Goal: Information Seeking & Learning: Learn about a topic

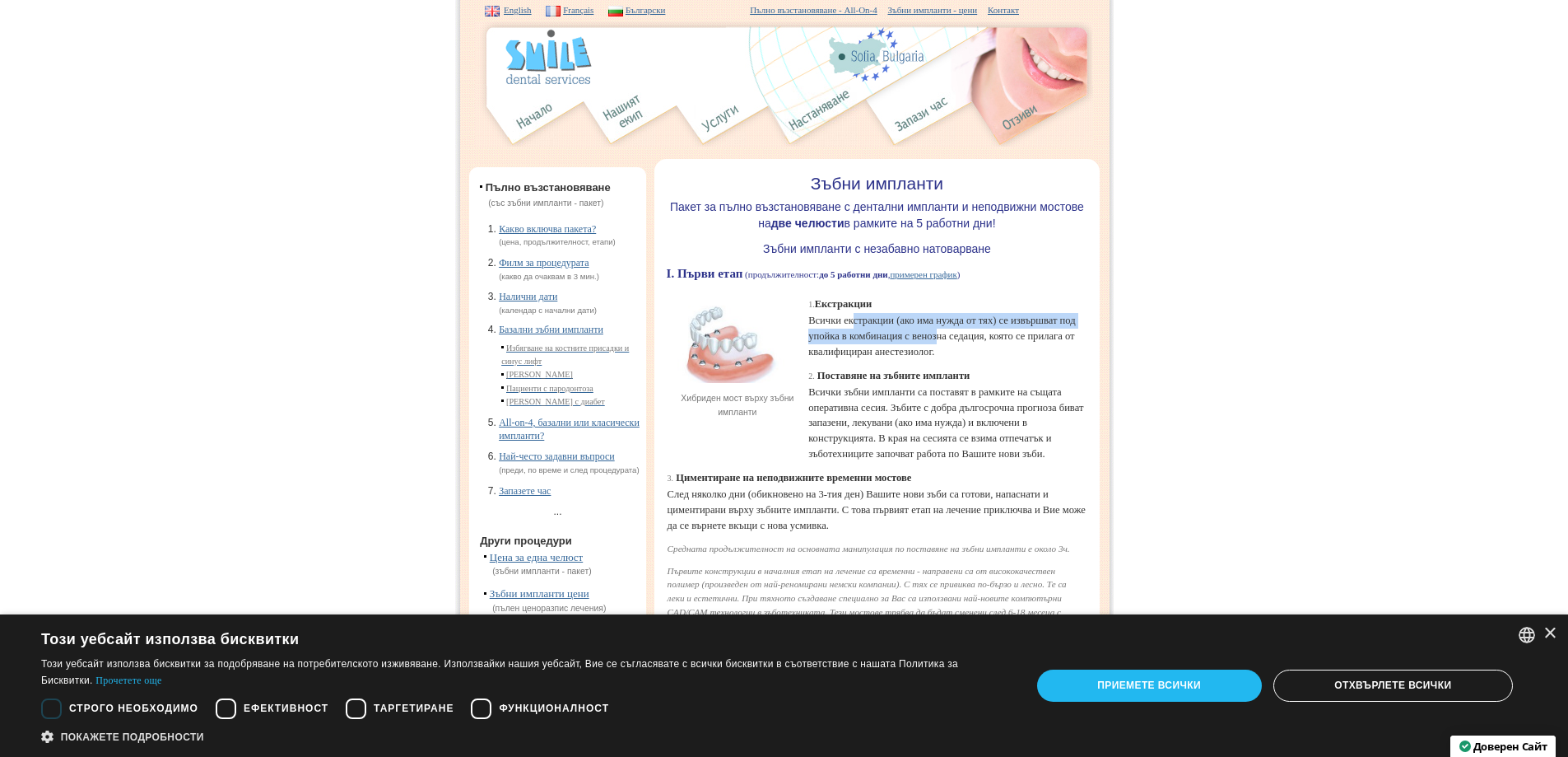
drag, startPoint x: 857, startPoint y: 324, endPoint x: 1049, endPoint y: 336, distance: 192.4
click at [1049, 336] on p "1. Екстракции Всички екстракции (ако има нужда от тях) се извършват под упойка …" at bounding box center [946, 321] width 276 height 79
drag, startPoint x: 902, startPoint y: 352, endPoint x: 988, endPoint y: 362, distance: 86.6
click at [989, 360] on p "1. Екстракции Всички екстракции (ако има нужда от тях) се извършват под упойка …" at bounding box center [946, 321] width 276 height 79
click at [845, 424] on p "2. Поставяне на зъбните импланти Всички зъбни импланти са поставят в рамките на…" at bounding box center [946, 415] width 276 height 94
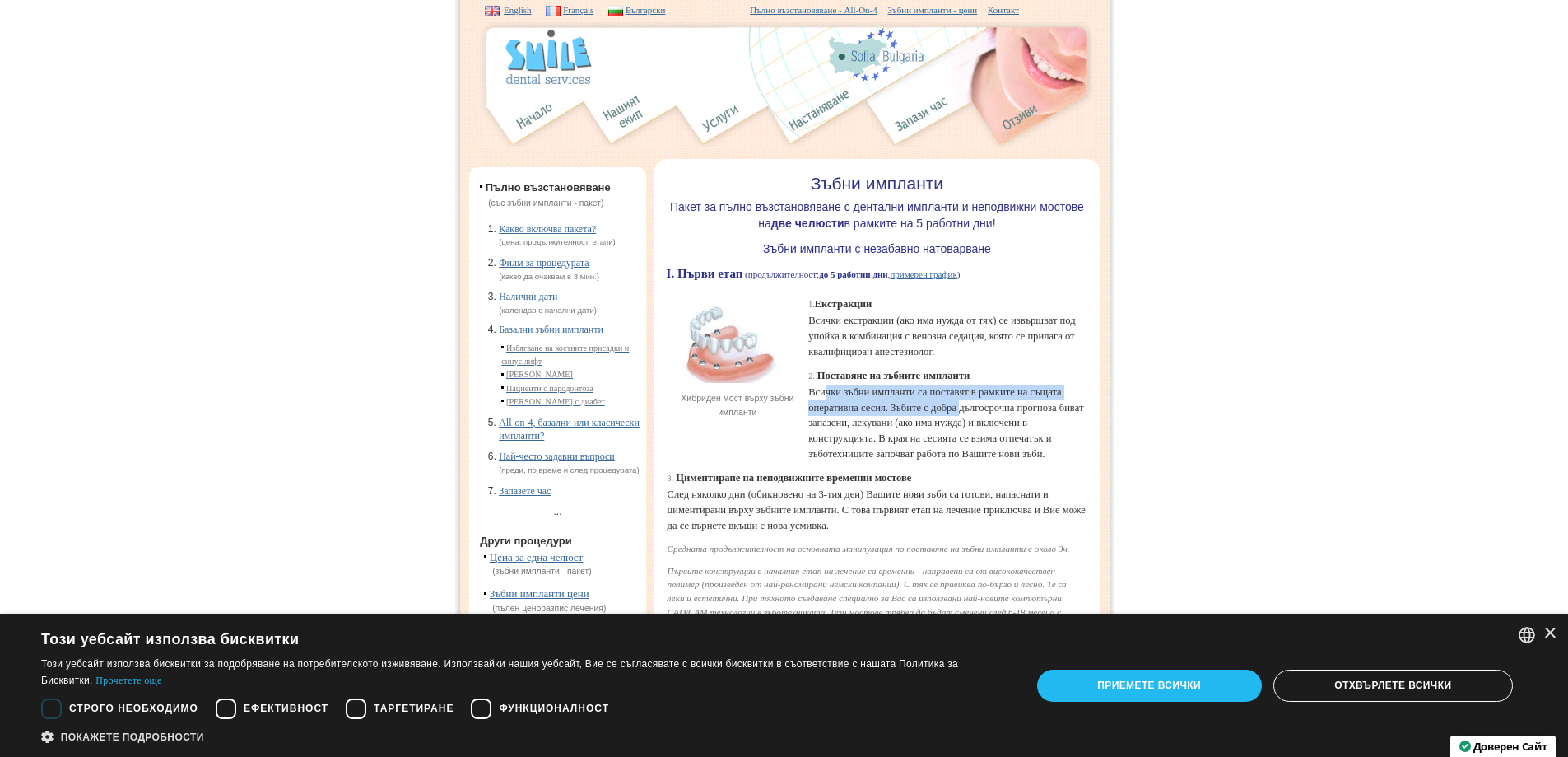
drag, startPoint x: 835, startPoint y: 407, endPoint x: 1065, endPoint y: 418, distance: 230.3
click at [1065, 418] on p "2. Поставяне на зъбните импланти Всички зъбни импланти са поставят в рамките на…" at bounding box center [946, 415] width 276 height 94
drag, startPoint x: 945, startPoint y: 441, endPoint x: 1035, endPoint y: 441, distance: 90.0
click at [1035, 441] on p "2. Поставяне на зъбните импланти Всички зъбни импланти са поставят в рамките на…" at bounding box center [946, 415] width 276 height 94
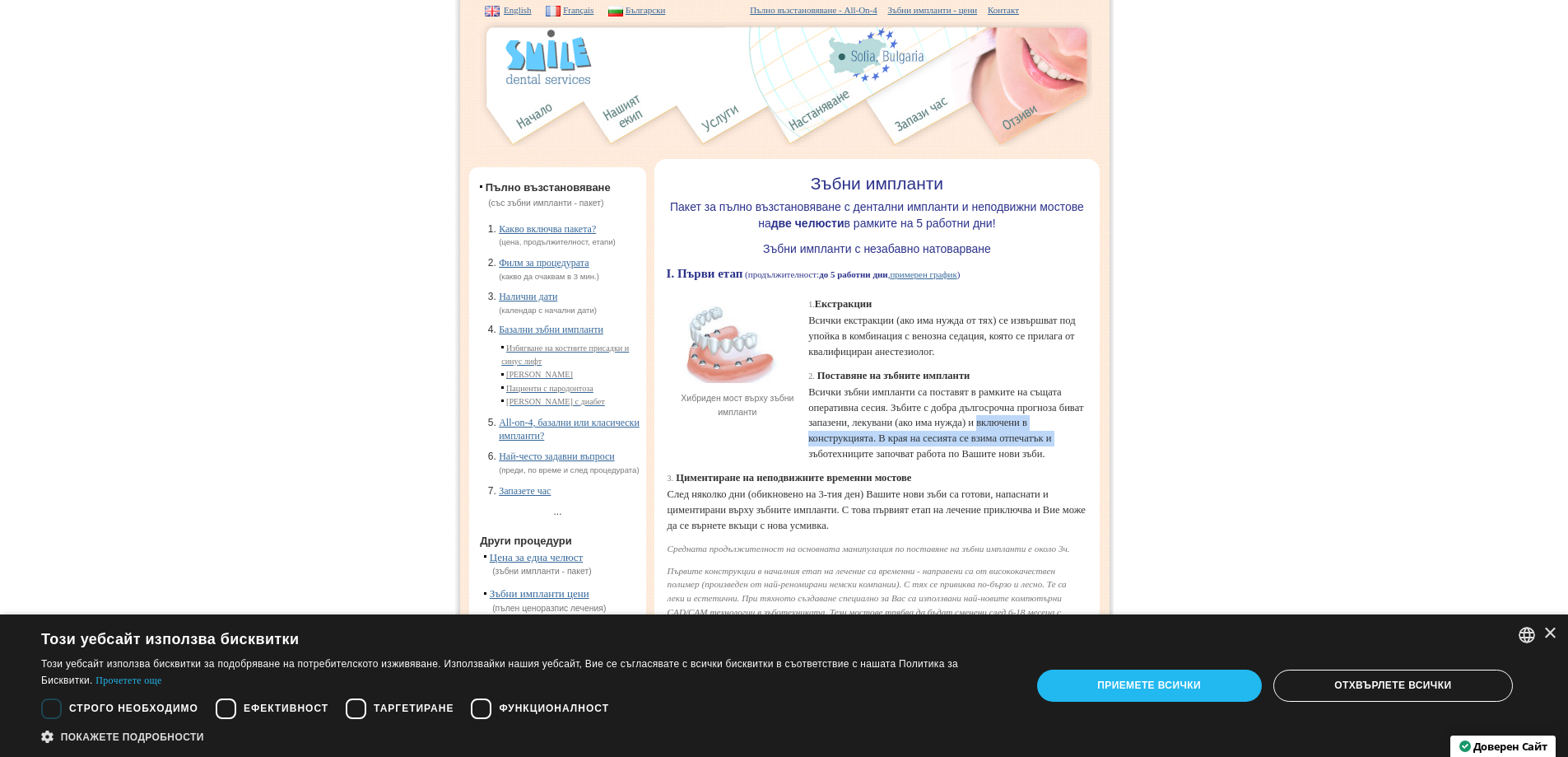
drag, startPoint x: 907, startPoint y: 462, endPoint x: 1015, endPoint y: 479, distance: 109.3
click at [1015, 462] on p "2. Поставяне на зъбните импланти Всички зъбни импланти са поставят в рамките на…" at bounding box center [946, 415] width 276 height 94
